Goal: Information Seeking & Learning: Check status

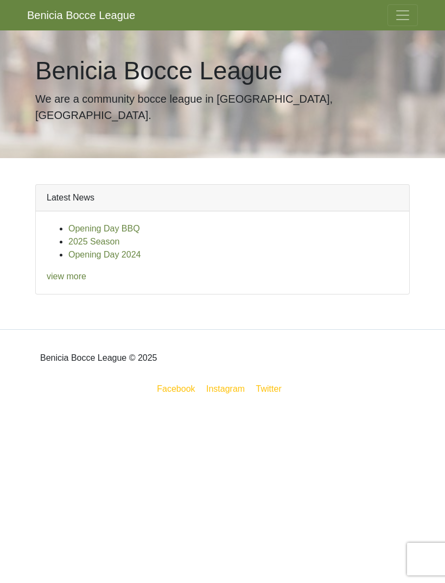
click at [99, 237] on link "2025 Season" at bounding box center [93, 241] width 51 height 9
click at [72, 272] on link "view more" at bounding box center [67, 276] width 40 height 9
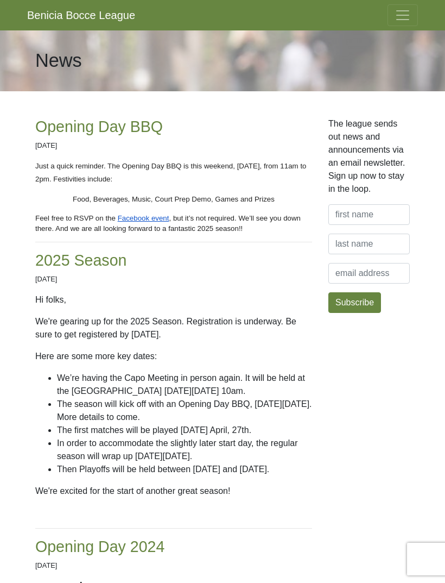
click at [399, 18] on span "Toggle navigation" at bounding box center [403, 15] width 16 height 16
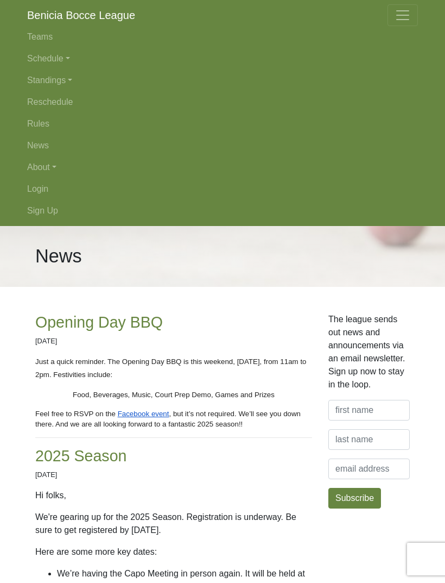
click at [59, 84] on link "Standings" at bounding box center [222, 81] width 391 height 22
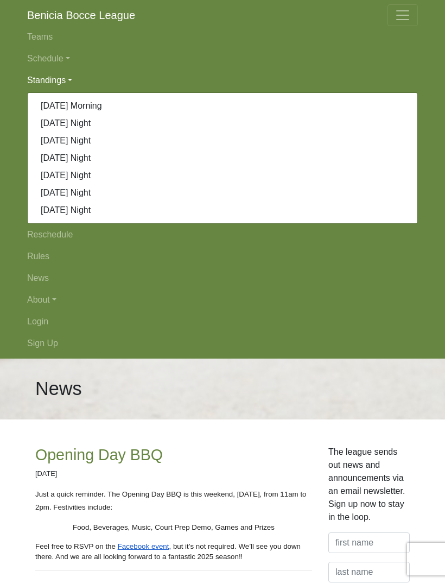
click at [86, 135] on link "[DATE] Night" at bounding box center [223, 140] width 390 height 17
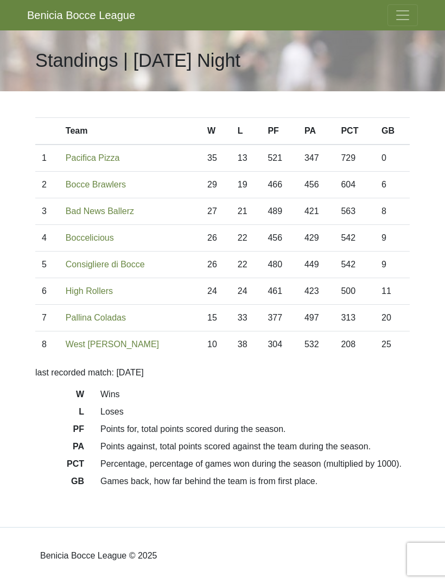
click at [400, 18] on span "Toggle navigation" at bounding box center [403, 15] width 16 height 16
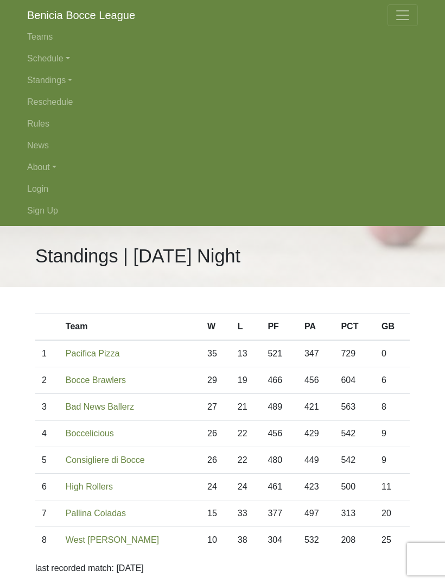
click at [62, 55] on link "Schedule" at bounding box center [222, 59] width 391 height 22
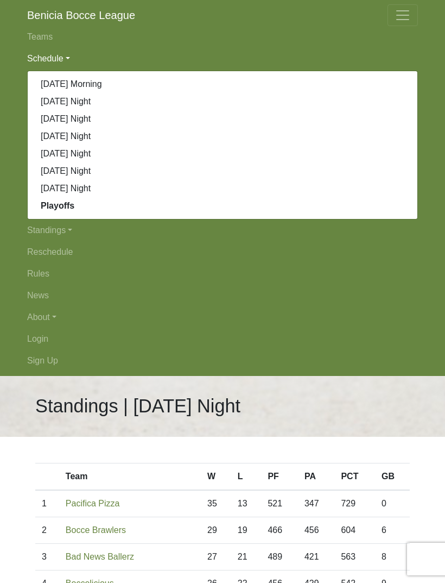
click at [65, 208] on strong "Playoffs" at bounding box center [58, 205] width 34 height 9
